Goal: Check status: Check status

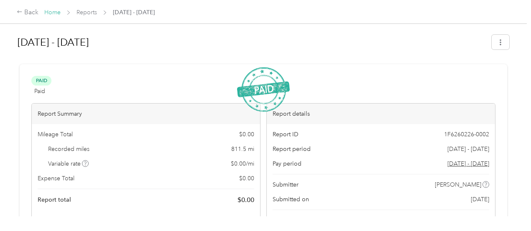
click at [49, 14] on link "Home" at bounding box center [52, 12] width 16 height 7
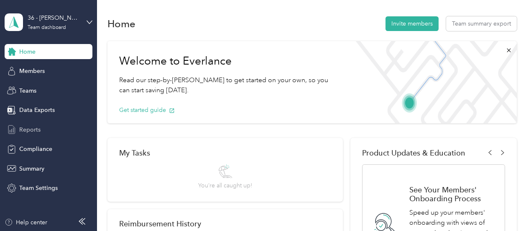
click at [38, 135] on div "Reports" at bounding box center [49, 129] width 88 height 15
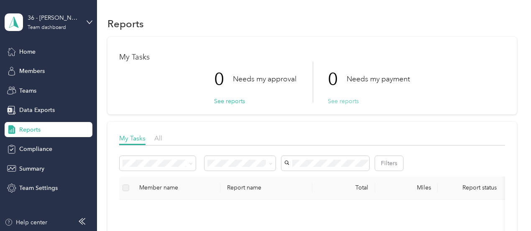
click at [345, 100] on button "See reports" at bounding box center [343, 101] width 31 height 9
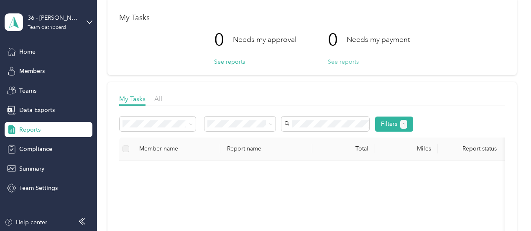
scroll to position [84, 0]
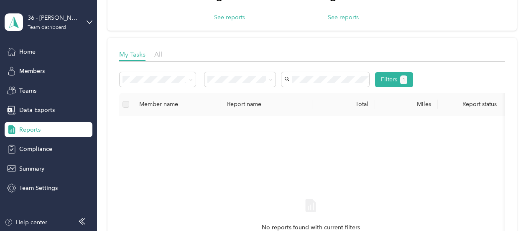
click at [153, 57] on div "My Tasks All" at bounding box center [312, 55] width 386 height 12
click at [159, 56] on span "All" at bounding box center [158, 54] width 8 height 8
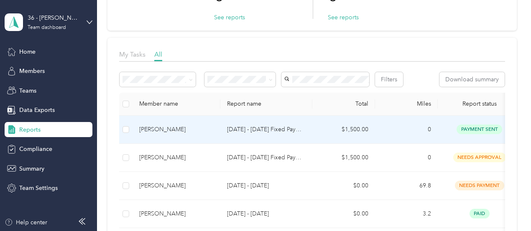
click at [363, 143] on td "$1,500.00" at bounding box center [344, 129] width 63 height 28
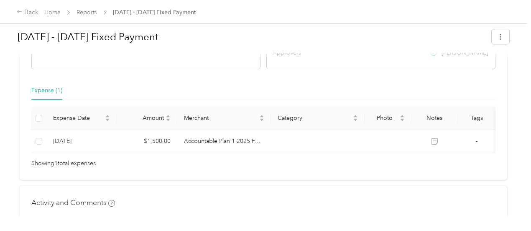
scroll to position [172, 0]
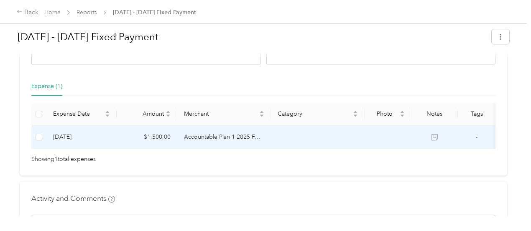
click at [152, 135] on td "$1,500.00" at bounding box center [147, 137] width 61 height 23
